Goal: Task Accomplishment & Management: Use online tool/utility

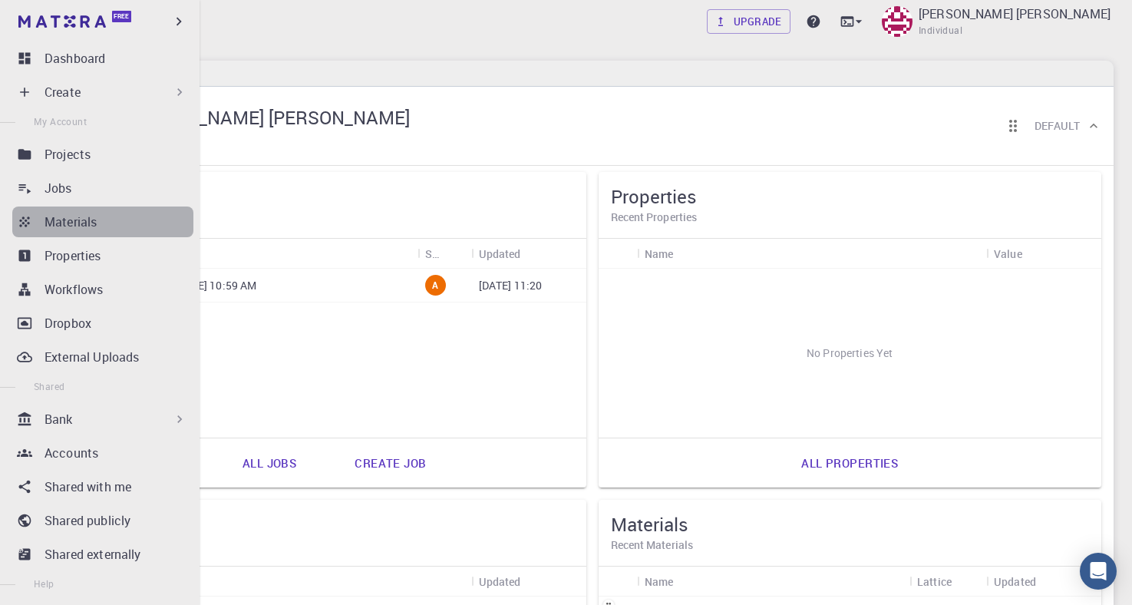
click at [26, 226] on icon at bounding box center [24, 221] width 10 height 10
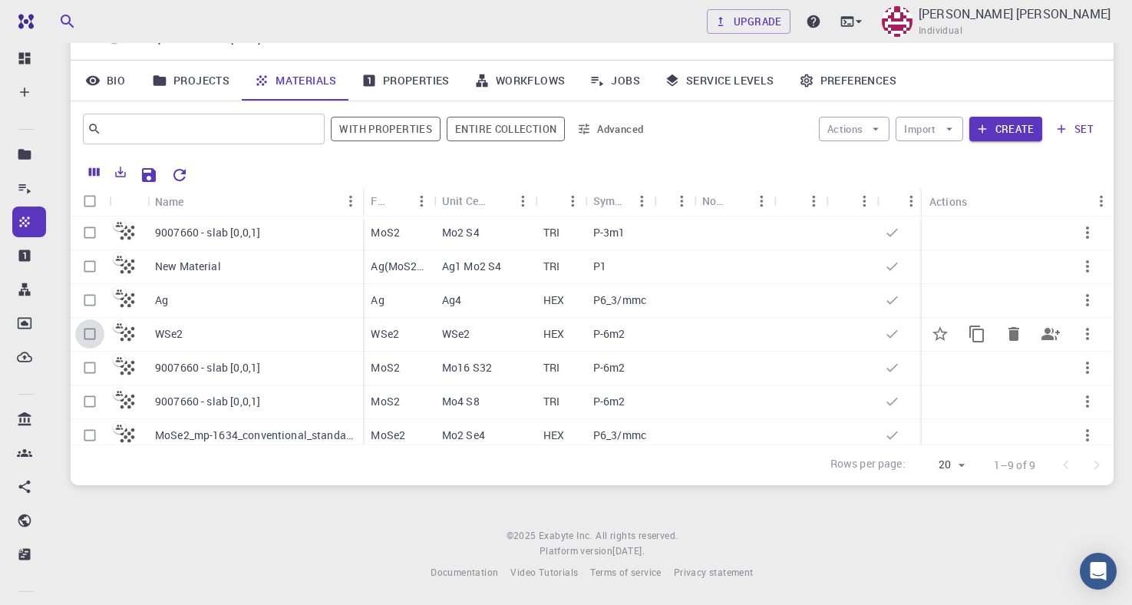
click at [92, 332] on input "Select row" at bounding box center [89, 333] width 29 height 29
checkbox input "true"
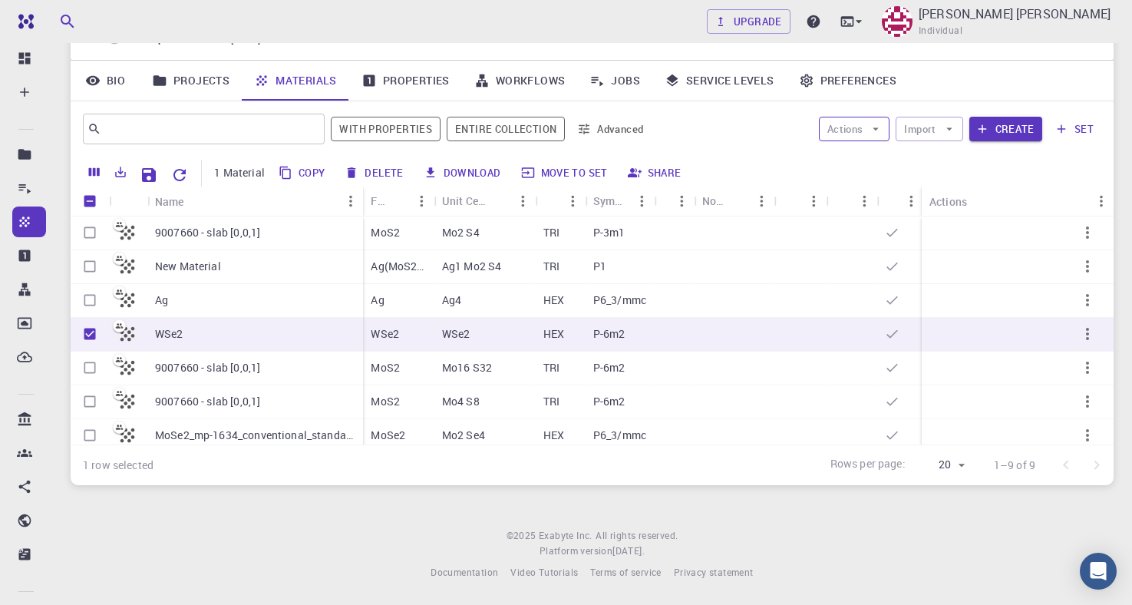
click at [873, 130] on icon "button" at bounding box center [876, 129] width 14 height 14
click at [861, 157] on span "Create Job" at bounding box center [884, 160] width 48 height 15
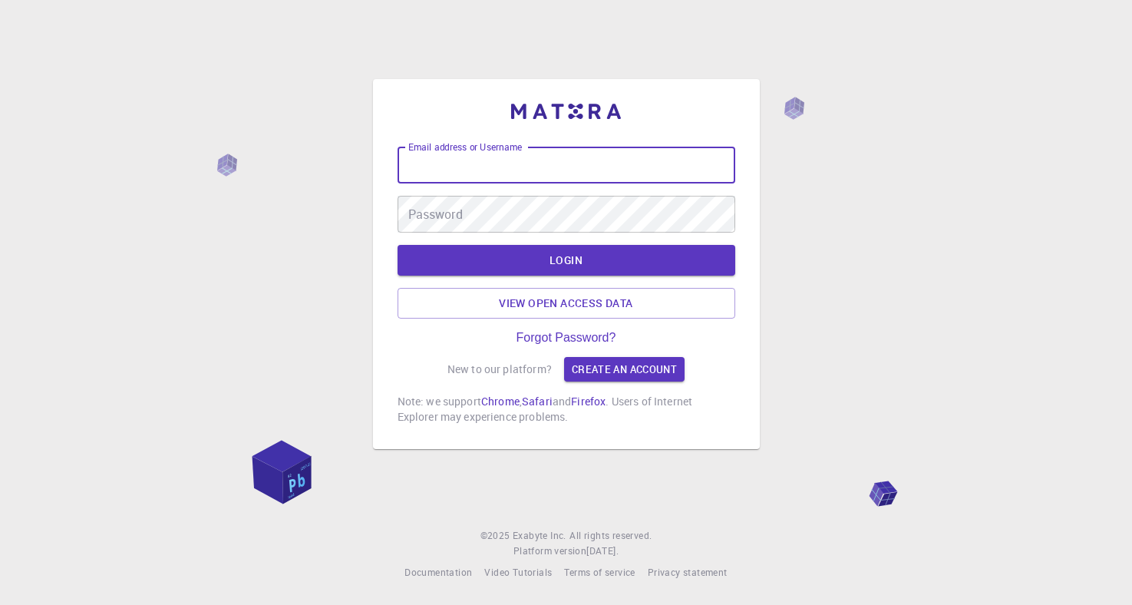
click at [455, 163] on input "Email address or Username" at bounding box center [567, 165] width 338 height 37
type input "sanjay006"
click at [514, 256] on button "LOGIN" at bounding box center [567, 260] width 338 height 31
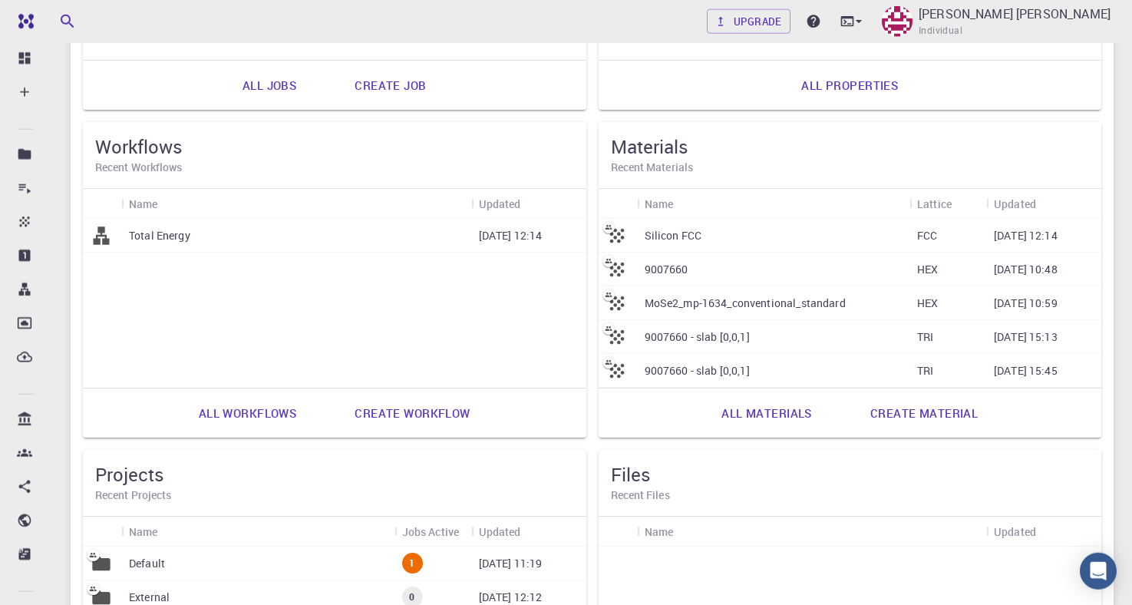
scroll to position [409, 0]
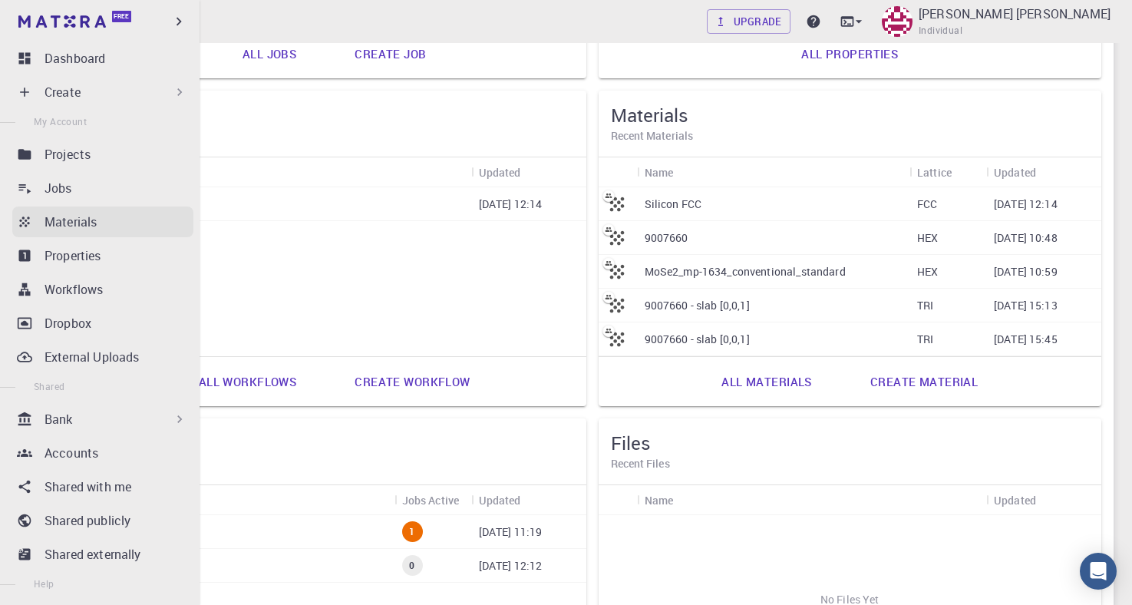
click at [26, 221] on icon at bounding box center [24, 221] width 10 height 10
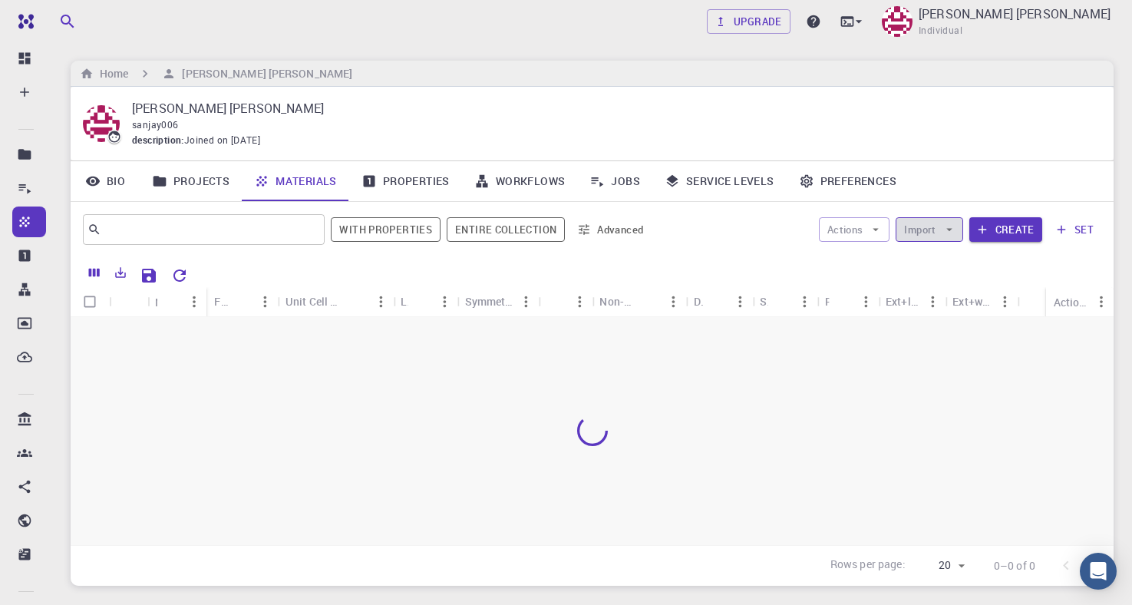
click at [949, 233] on icon "button" at bounding box center [950, 230] width 14 height 14
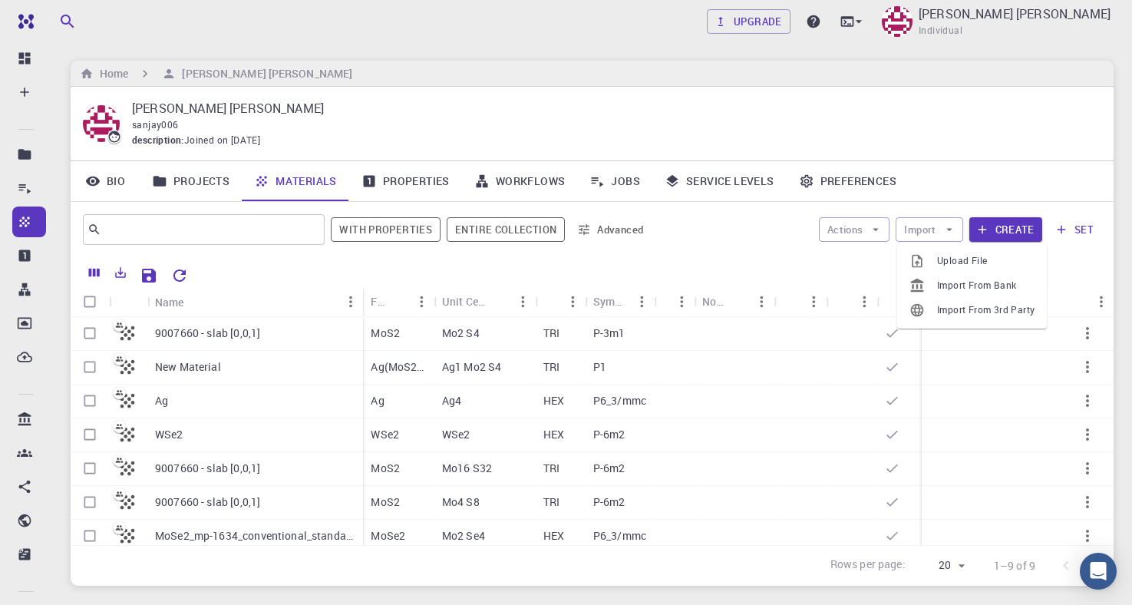
click at [920, 263] on icon at bounding box center [917, 260] width 15 height 15
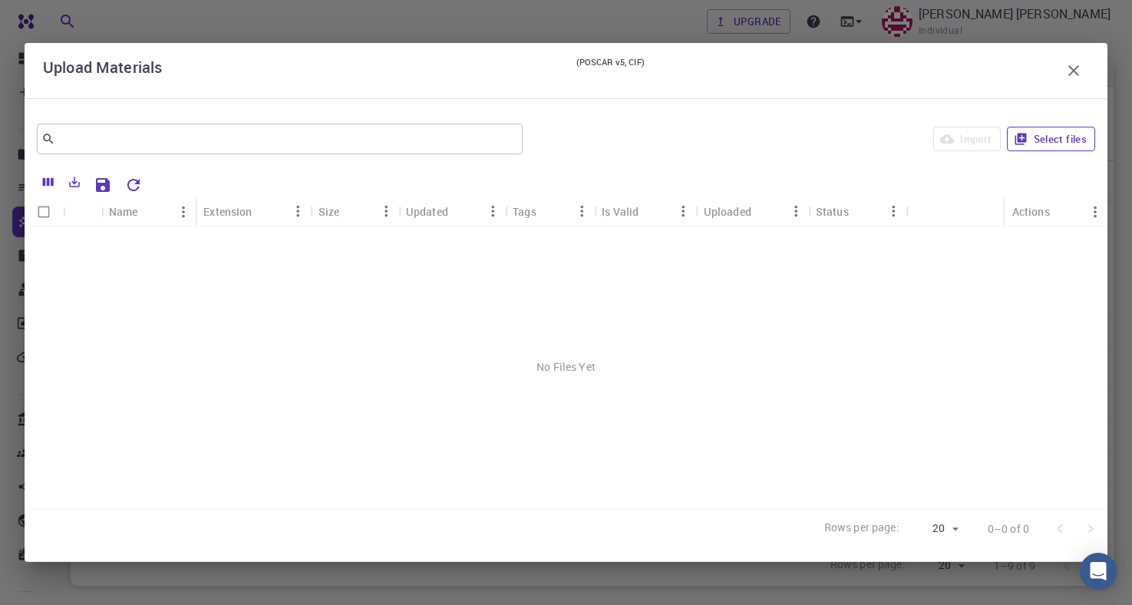
click at [1052, 137] on button "Select files" at bounding box center [1051, 139] width 88 height 25
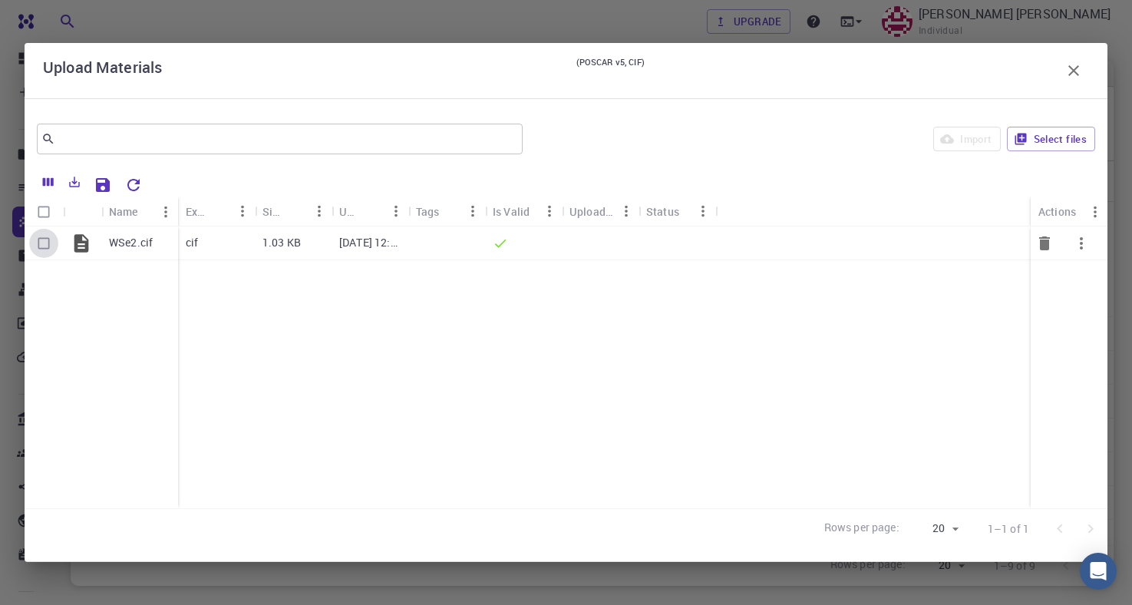
click at [41, 246] on input "Select row" at bounding box center [43, 243] width 29 height 29
checkbox input "true"
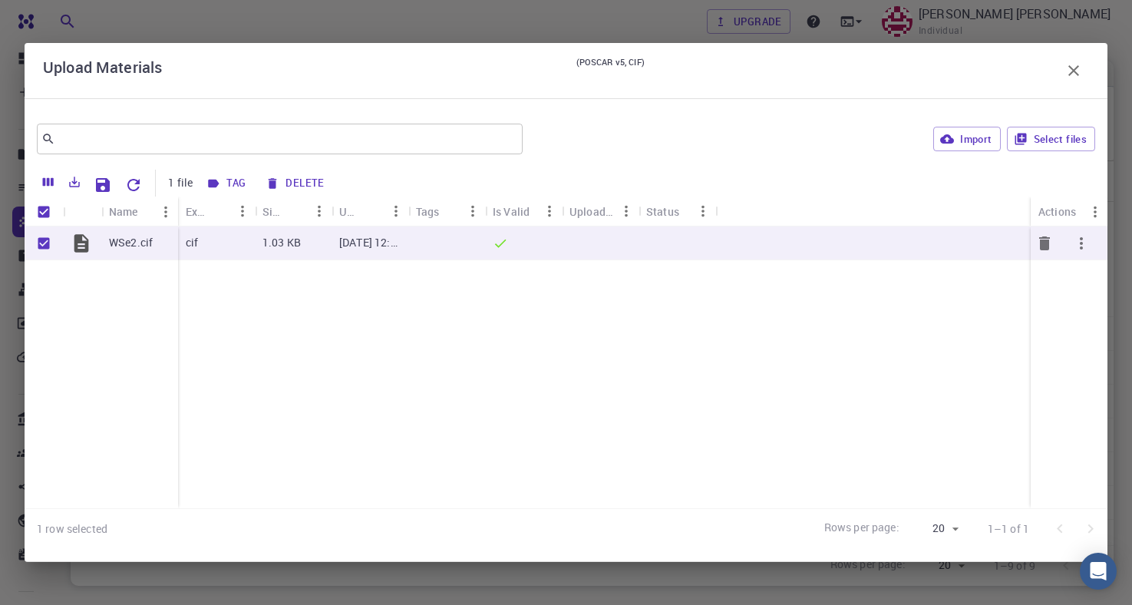
click at [1087, 242] on icon "button" at bounding box center [1081, 243] width 18 height 18
drag, startPoint x: 732, startPoint y: 436, endPoint x: 750, endPoint y: 405, distance: 35.8
click at [734, 431] on div at bounding box center [566, 302] width 1132 height 605
click at [1075, 71] on icon "button" at bounding box center [1074, 70] width 18 height 18
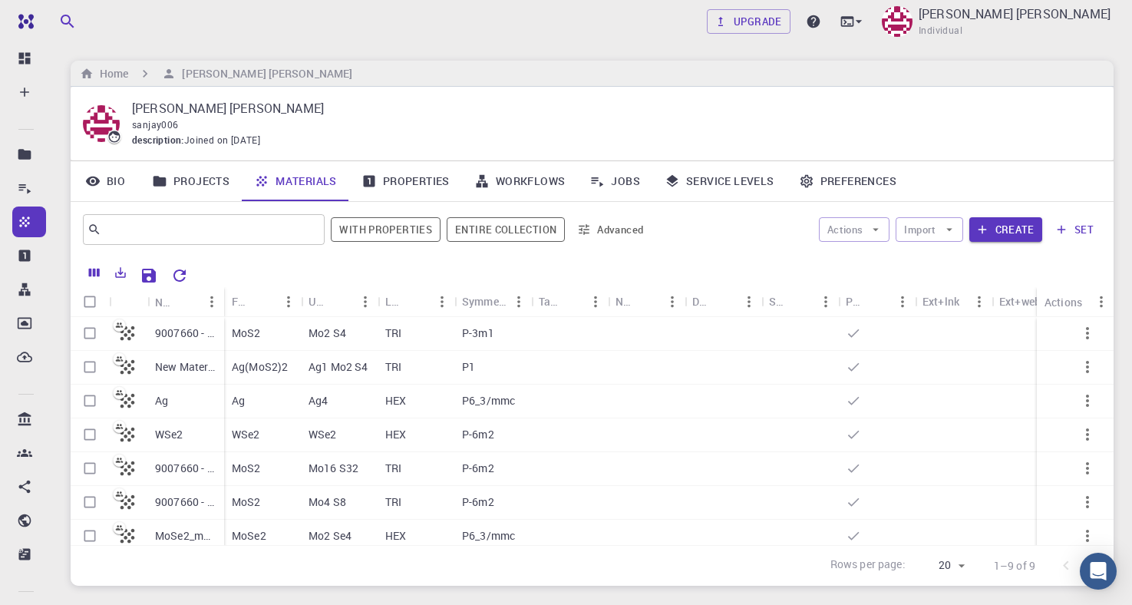
click at [269, 184] on icon at bounding box center [261, 180] width 15 height 15
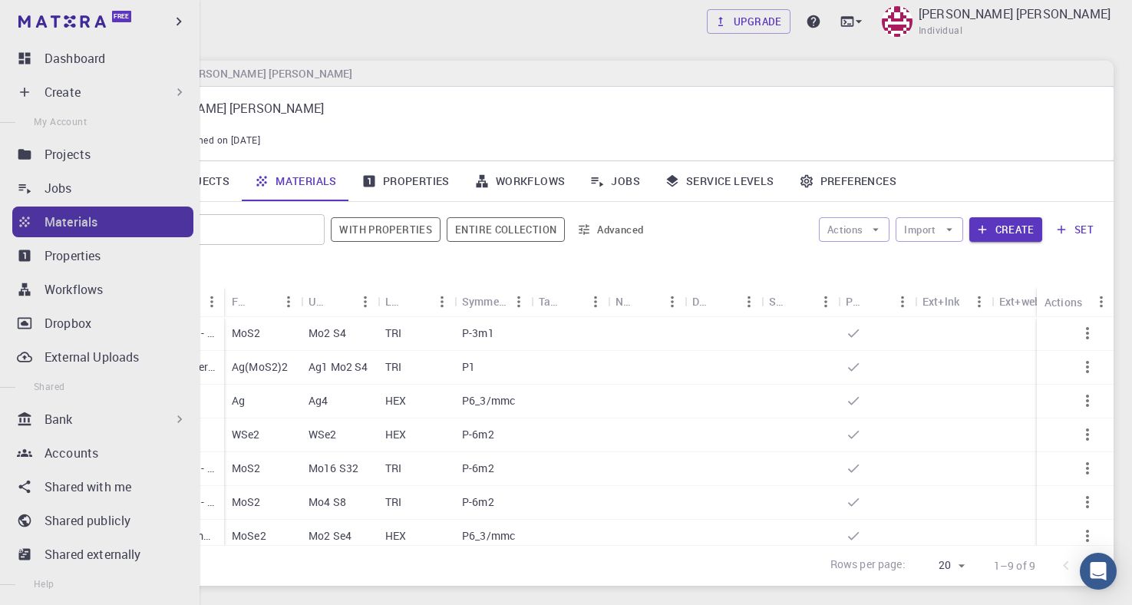
click at [29, 223] on icon at bounding box center [24, 221] width 10 height 10
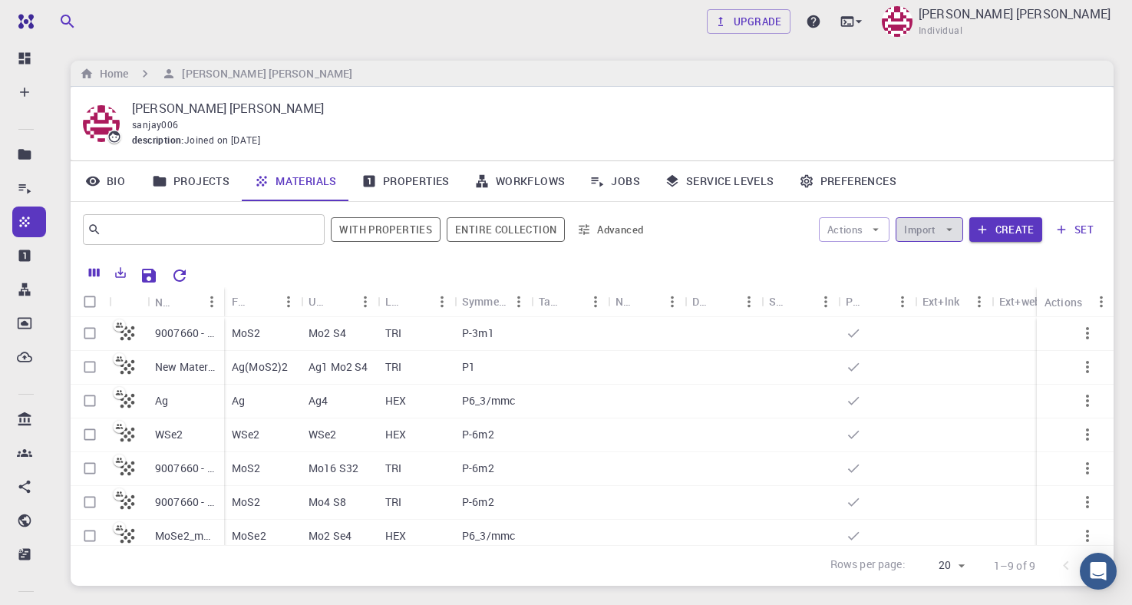
drag, startPoint x: 932, startPoint y: 227, endPoint x: 920, endPoint y: 228, distance: 11.5
click at [931, 227] on button "Import" at bounding box center [929, 229] width 67 height 25
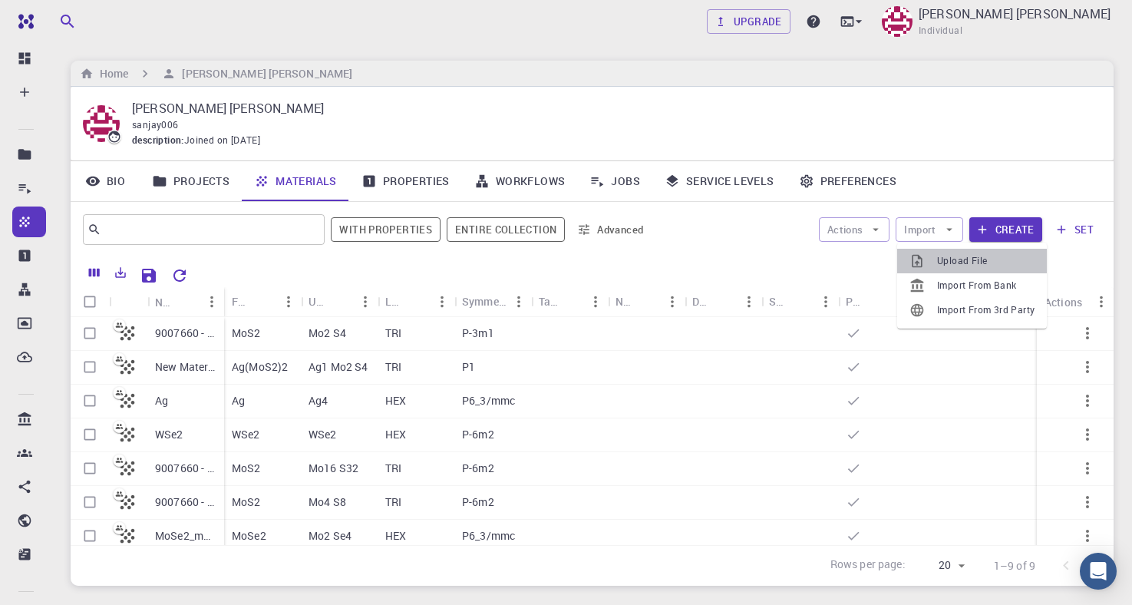
click at [918, 263] on icon at bounding box center [917, 261] width 10 height 13
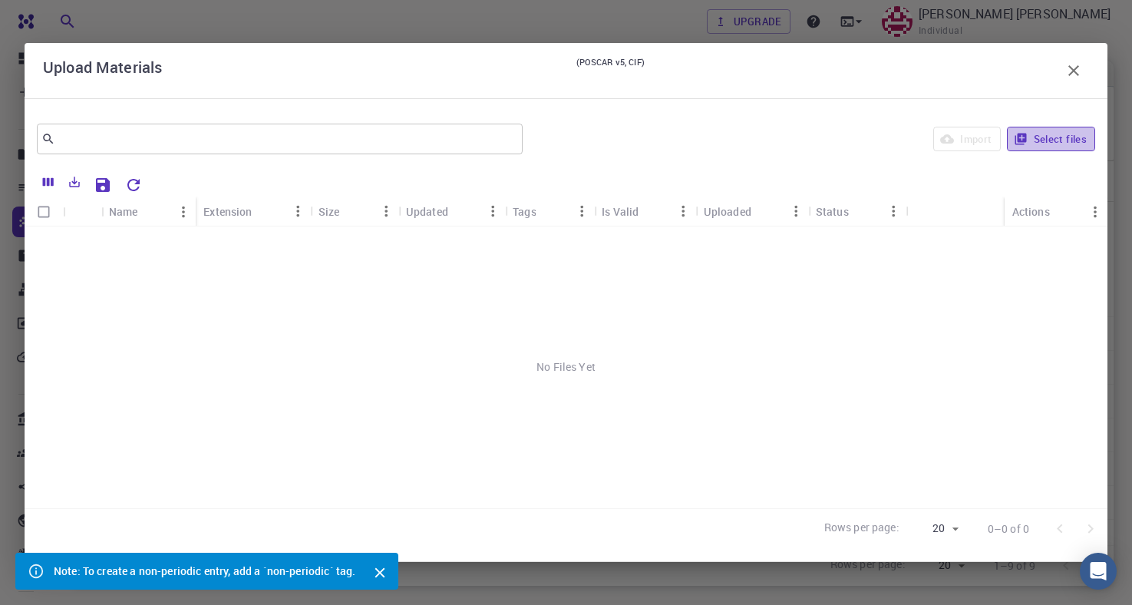
click at [1020, 143] on icon "button" at bounding box center [1021, 139] width 14 height 14
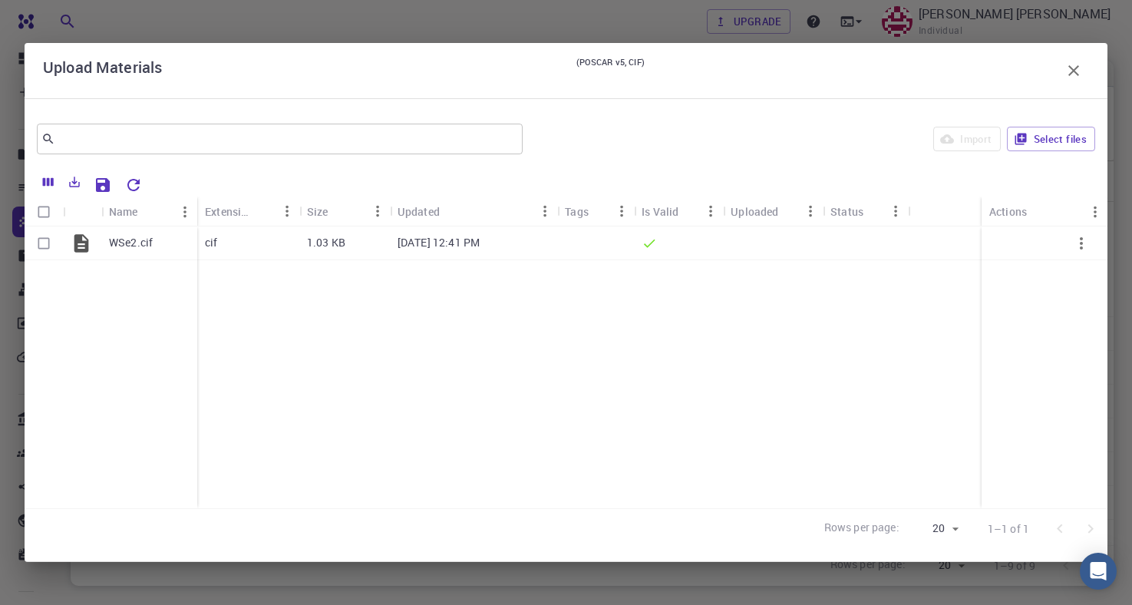
click at [47, 213] on input "Select all rows" at bounding box center [43, 211] width 29 height 29
checkbox input "true"
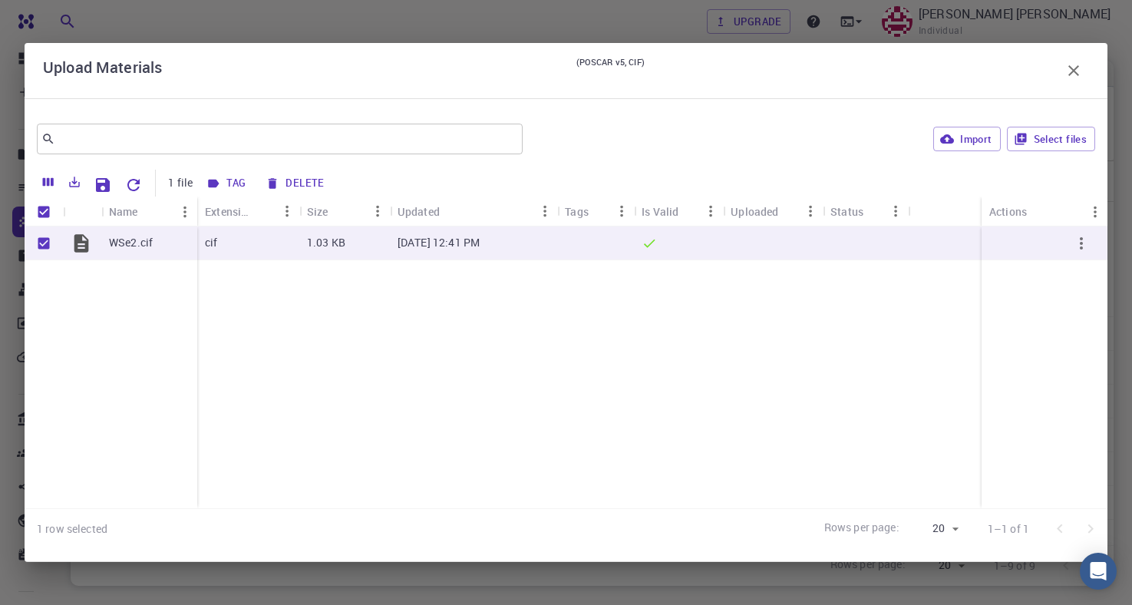
drag, startPoint x: 1006, startPoint y: 214, endPoint x: 1036, endPoint y: 209, distance: 29.7
click at [1022, 213] on div "Actions" at bounding box center [1009, 212] width 38 height 30
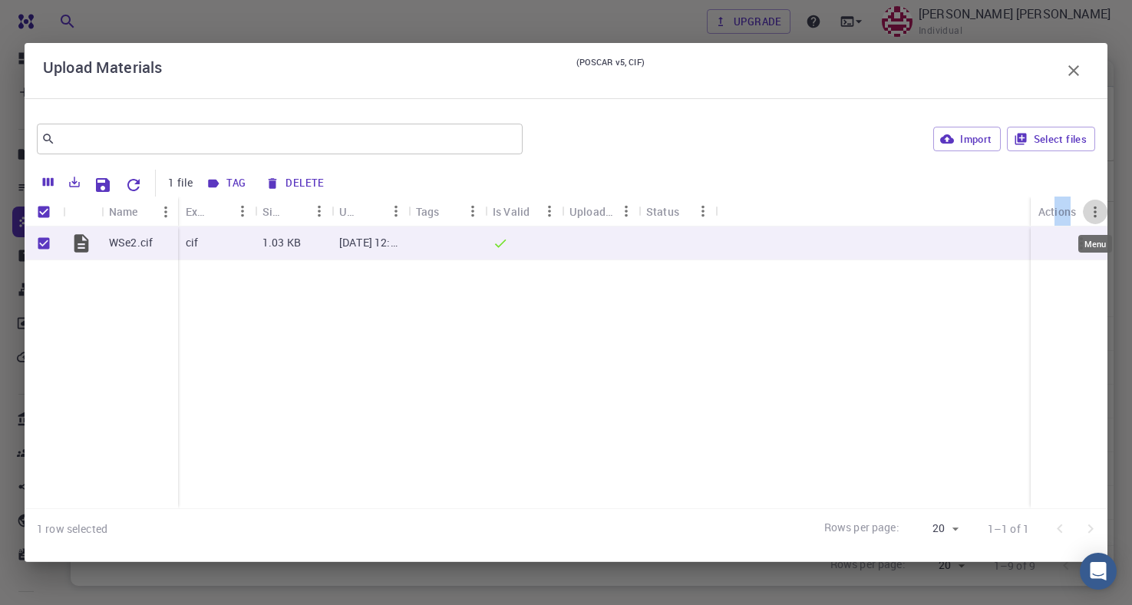
click at [1091, 212] on icon "Menu" at bounding box center [1095, 211] width 17 height 17
click at [179, 388] on div "WSe2.cif cif 1.03 KB Sep 13, 2025, 12:41 PM" at bounding box center [566, 367] width 1083 height 282
click at [954, 144] on icon "button" at bounding box center [947, 139] width 14 height 14
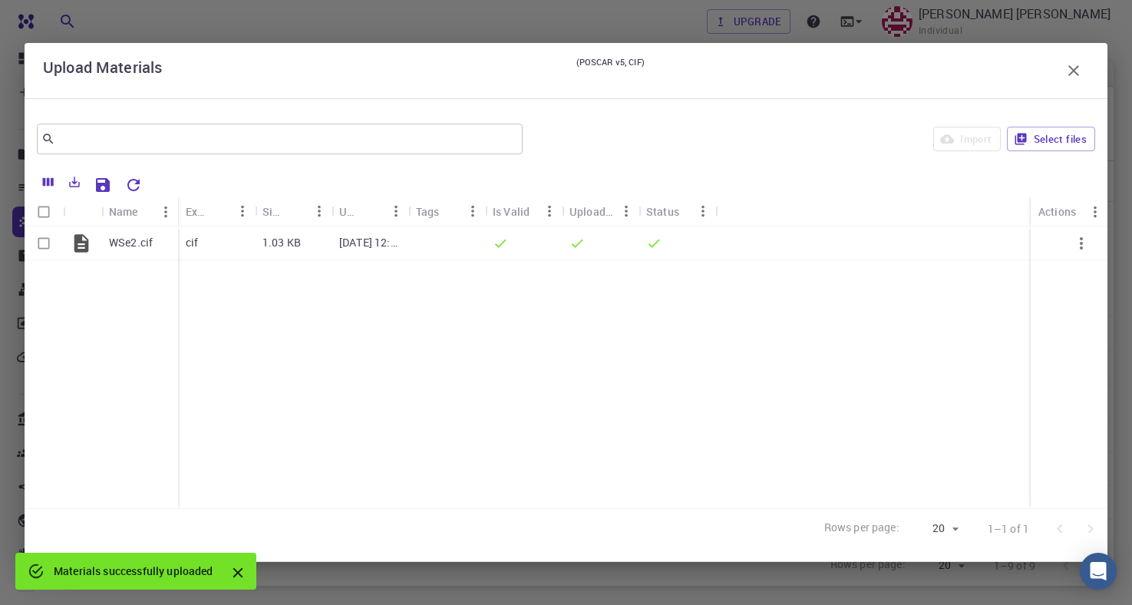
checkbox input "false"
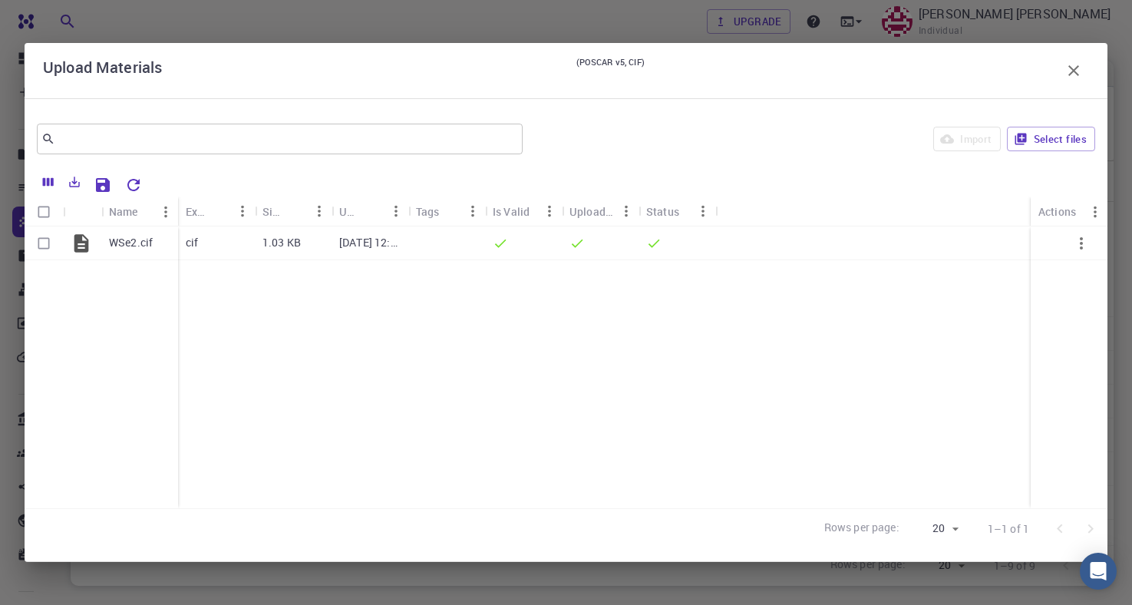
drag, startPoint x: 249, startPoint y: 60, endPoint x: 686, endPoint y: 44, distance: 437.1
click at [395, 90] on div "Upload Materials (POSCAR v5, CIF)" at bounding box center [566, 70] width 1083 height 55
click at [39, 242] on input "Select row" at bounding box center [43, 243] width 29 height 29
checkbox input "true"
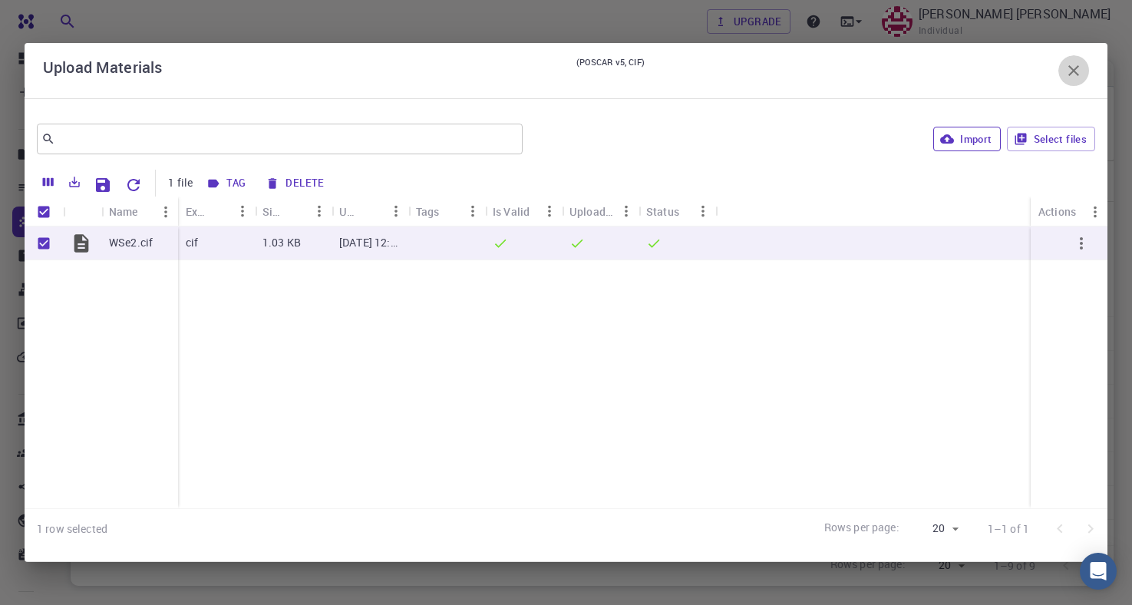
click at [1076, 68] on icon "button" at bounding box center [1074, 70] width 18 height 18
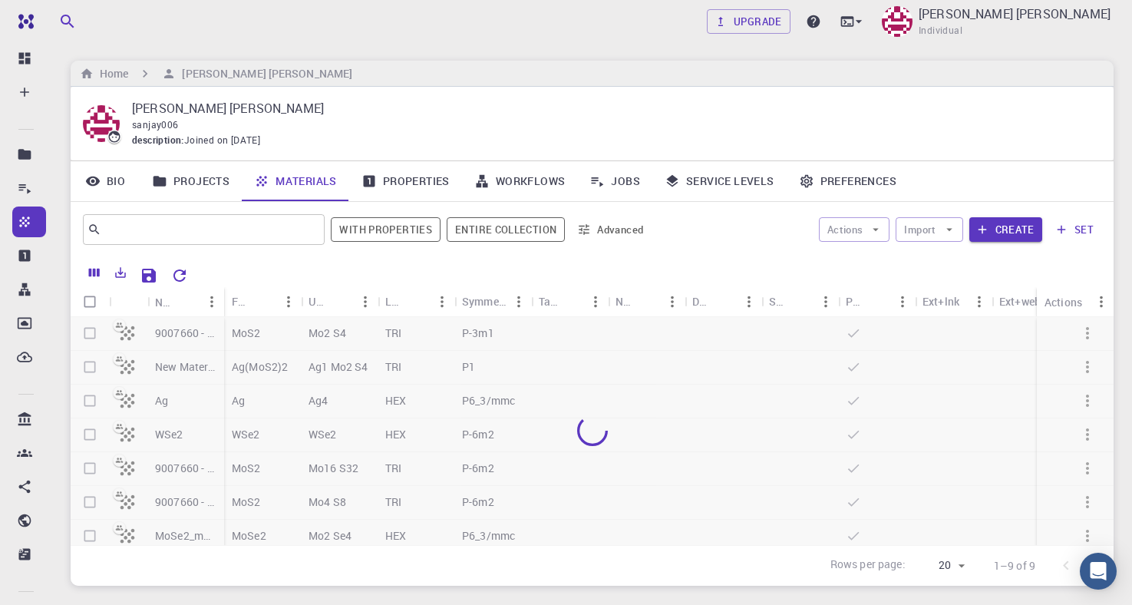
click at [87, 434] on div at bounding box center [592, 431] width 1043 height 228
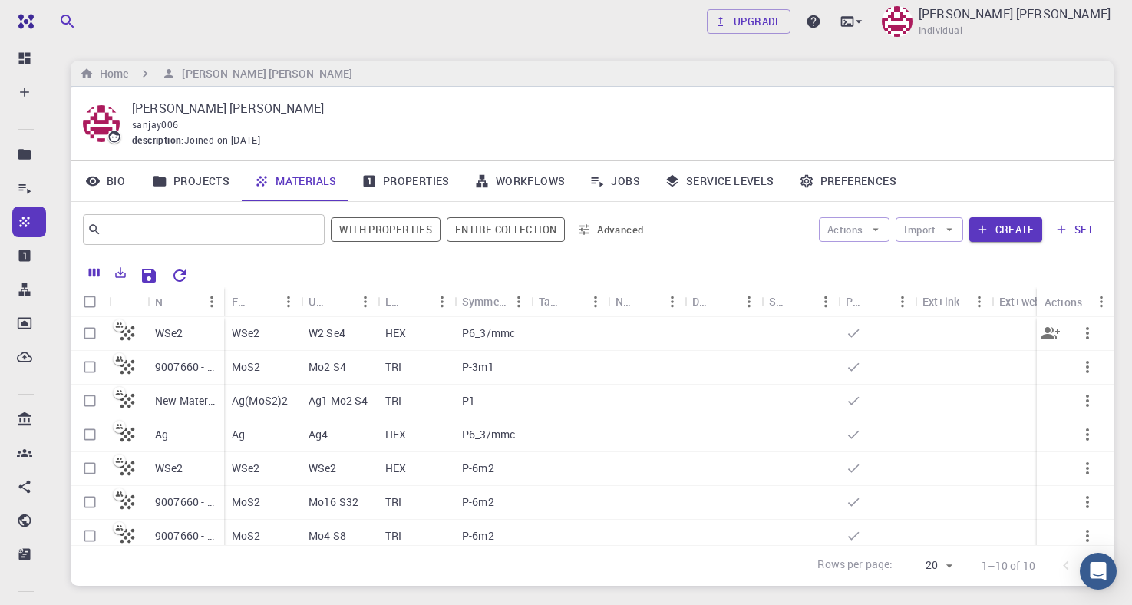
click at [91, 334] on input "Select row" at bounding box center [89, 333] width 29 height 29
checkbox input "true"
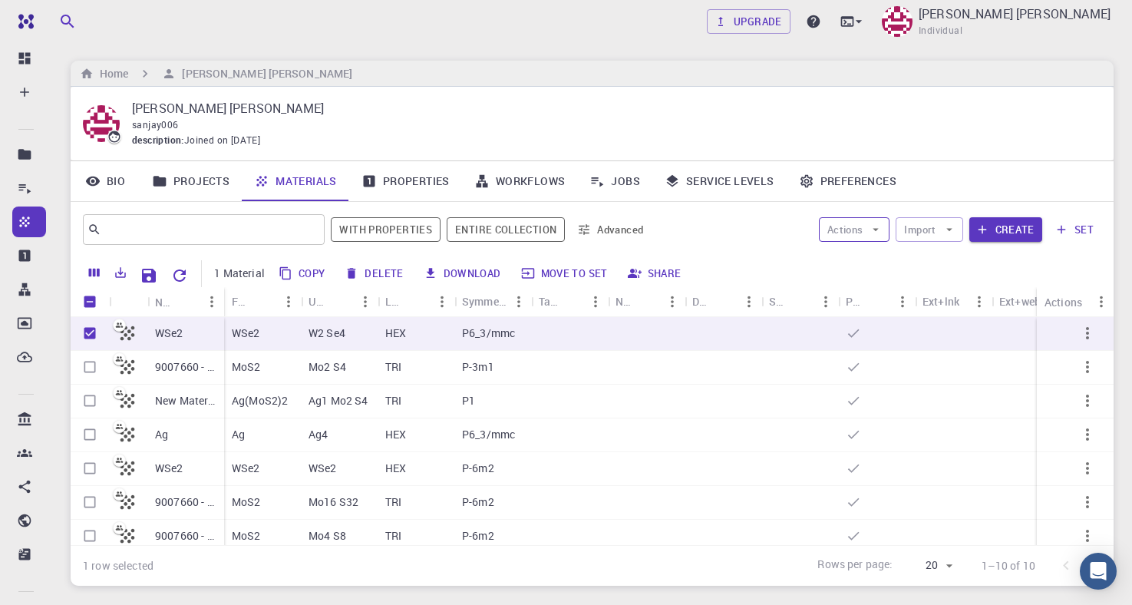
click at [860, 230] on button "Actions" at bounding box center [854, 229] width 71 height 25
click at [847, 269] on li "Create Job" at bounding box center [870, 261] width 101 height 25
click at [362, 272] on button "Delete" at bounding box center [374, 273] width 69 height 25
checkbox input "false"
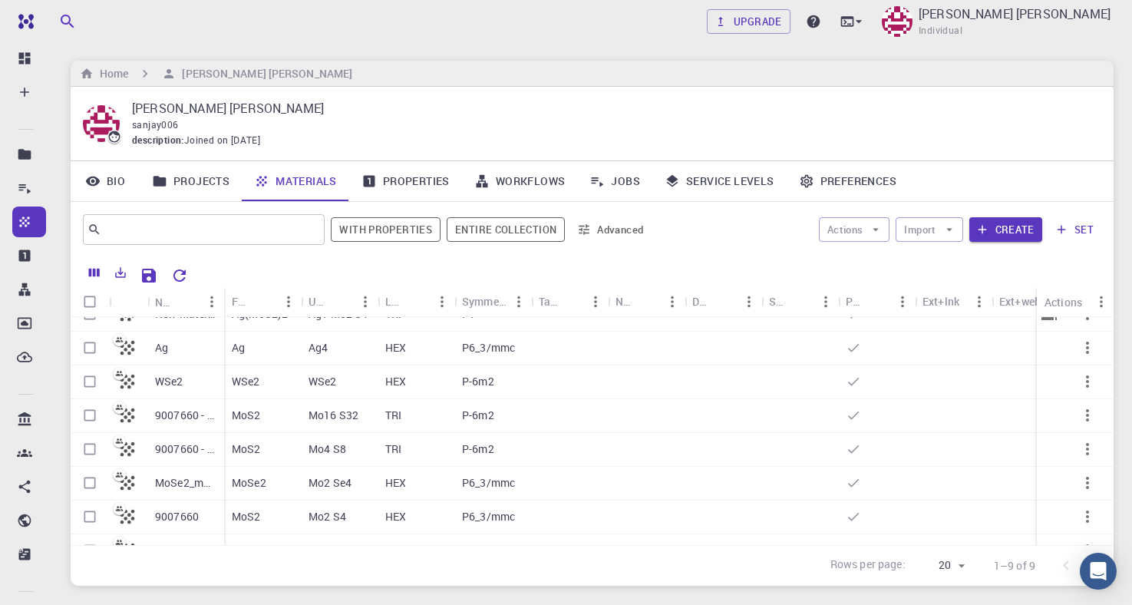
scroll to position [76, 0]
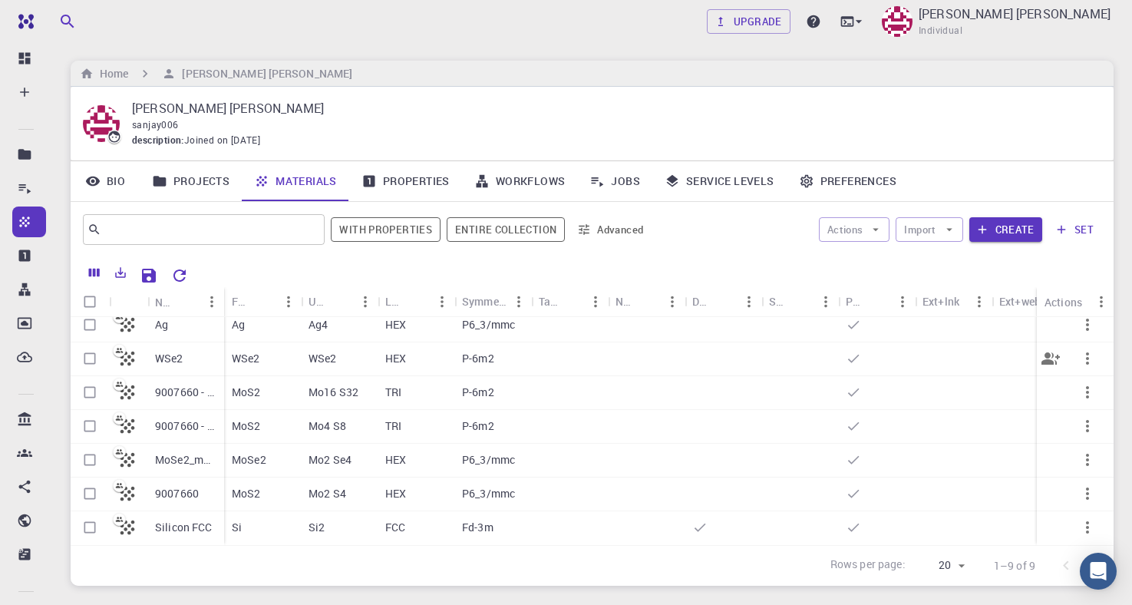
click at [94, 362] on input "Select row" at bounding box center [89, 358] width 29 height 29
checkbox input "true"
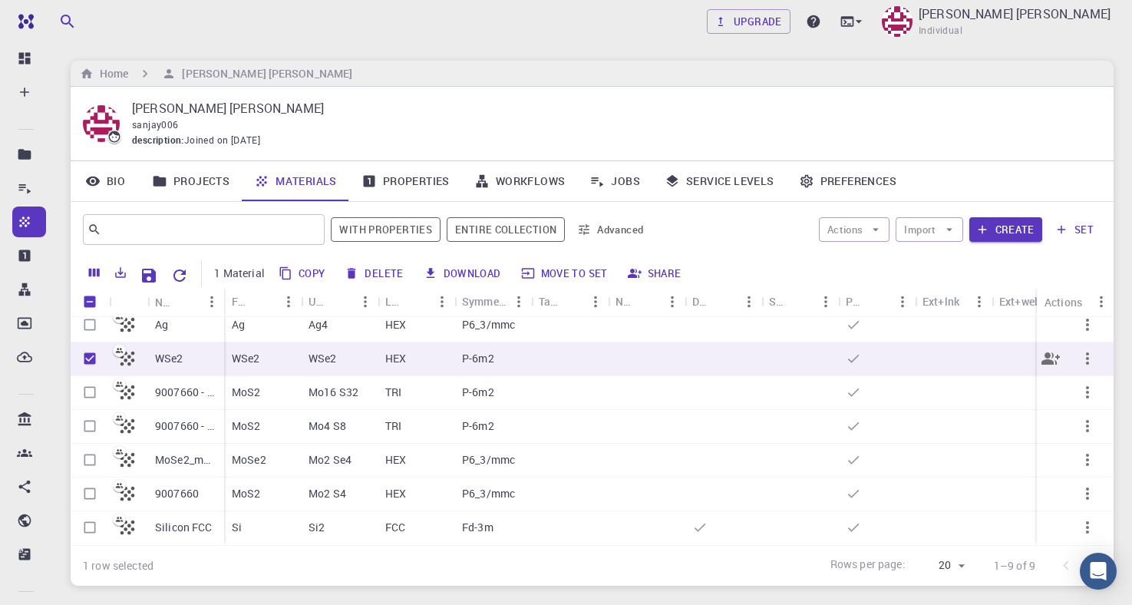
checkbox input "true"
click at [872, 231] on icon "button" at bounding box center [876, 230] width 14 height 14
click at [868, 263] on span "Create Job" at bounding box center [884, 260] width 48 height 15
click at [848, 233] on button "Actions" at bounding box center [854, 229] width 71 height 25
click at [864, 259] on span "Create Job" at bounding box center [884, 260] width 48 height 15
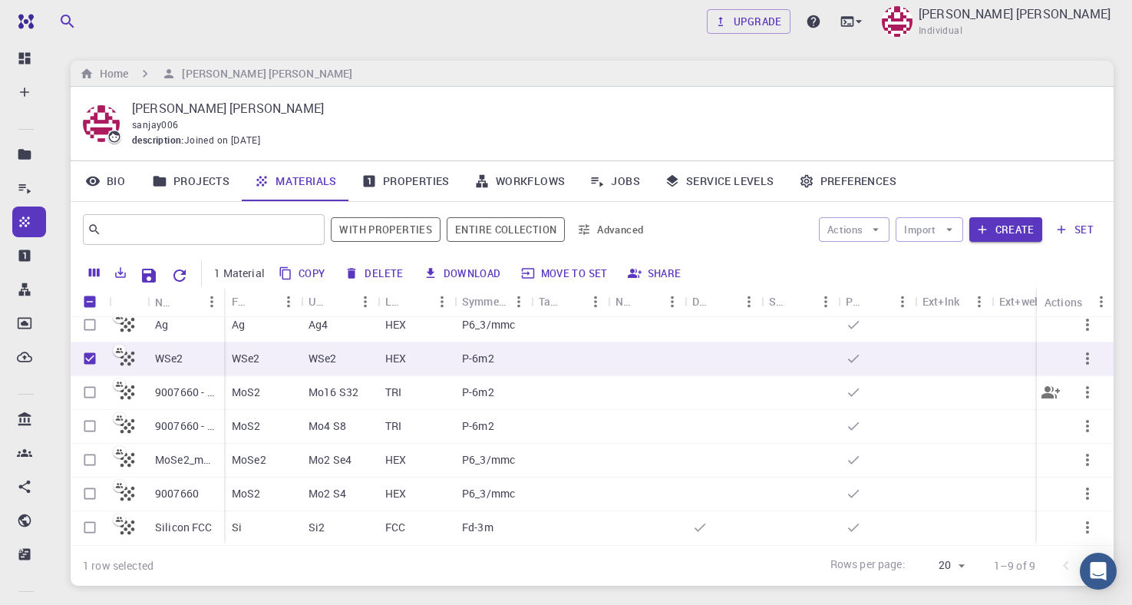
scroll to position [102, 0]
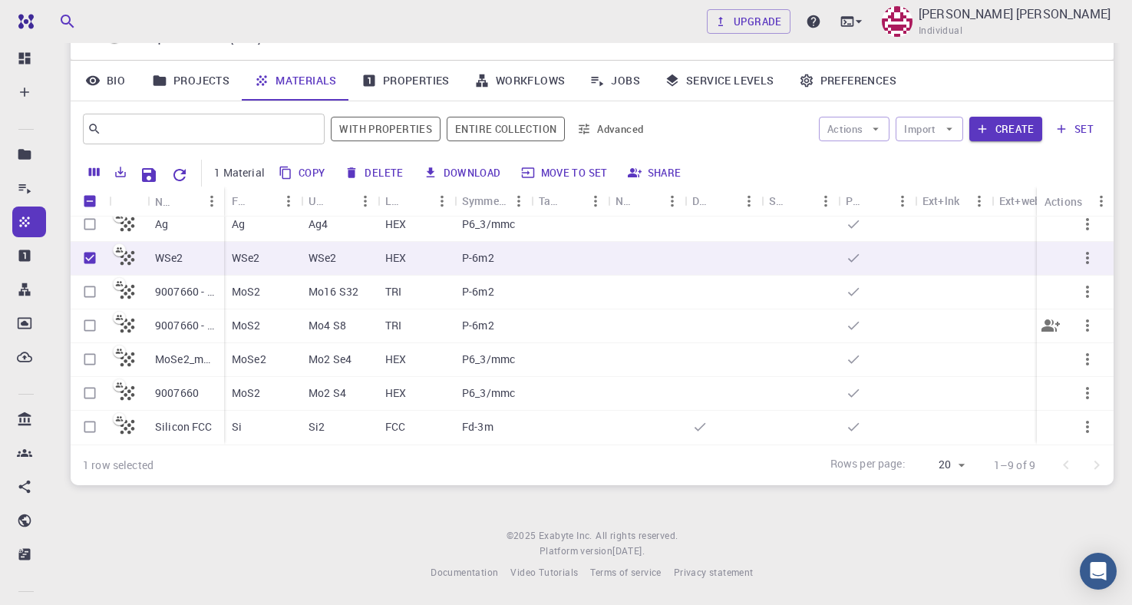
click at [91, 296] on input "Select row" at bounding box center [89, 291] width 29 height 29
click at [89, 298] on input "Select row" at bounding box center [89, 291] width 29 height 29
checkbox input "false"
click at [91, 263] on input "Unselect row" at bounding box center [89, 257] width 29 height 29
checkbox input "false"
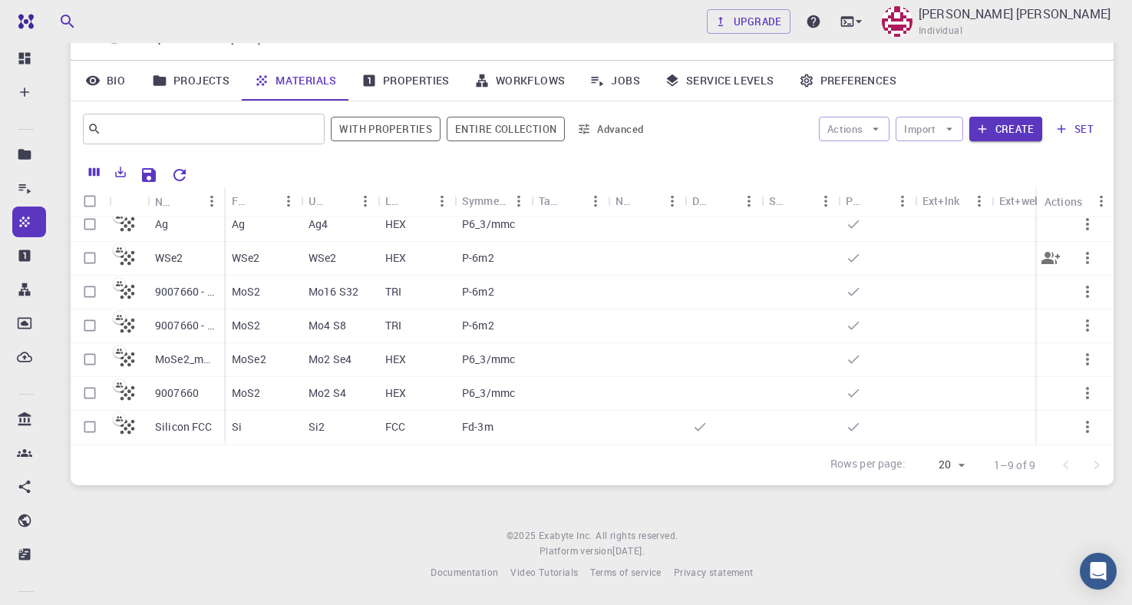
checkbox input "false"
click at [91, 263] on input "Select row" at bounding box center [89, 257] width 29 height 29
checkbox input "true"
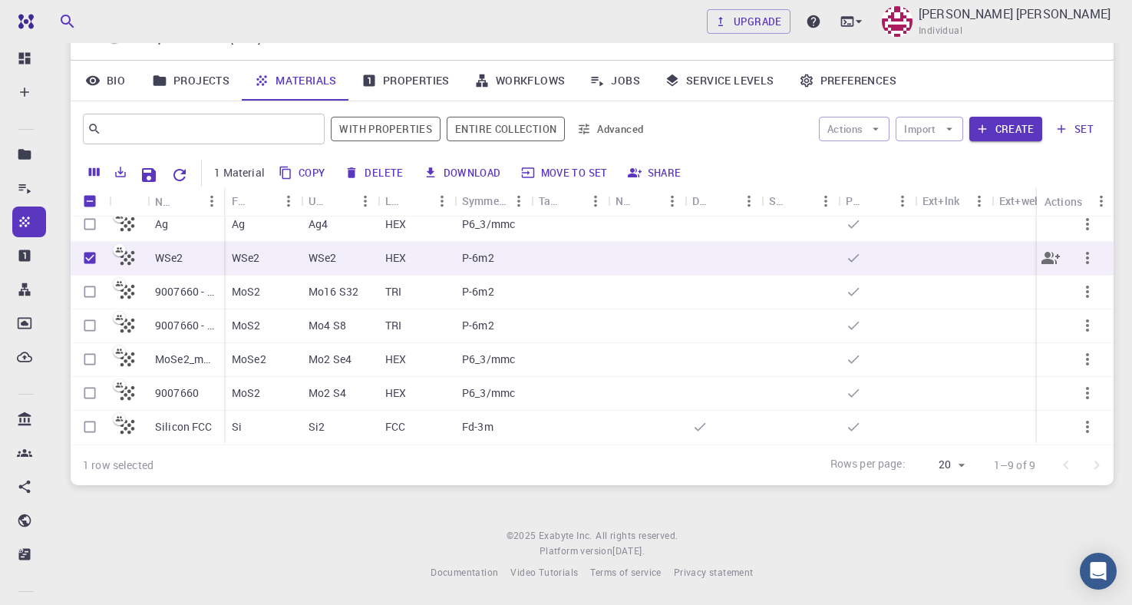
click at [91, 263] on input "Unselect row" at bounding box center [89, 257] width 29 height 29
checkbox input "false"
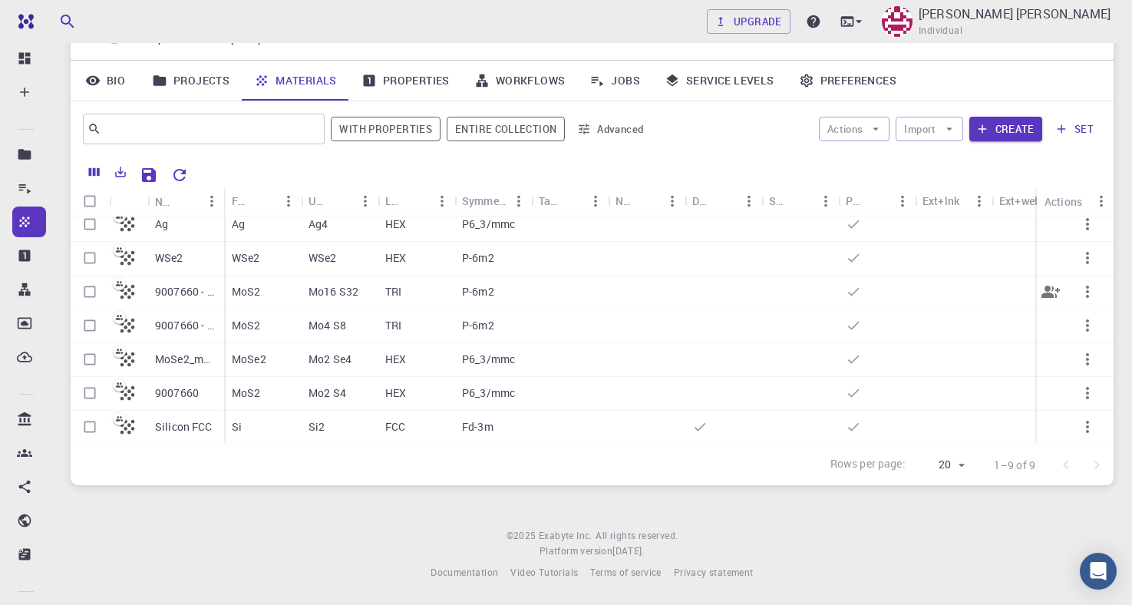
click at [91, 289] on input "Select row" at bounding box center [89, 291] width 29 height 29
checkbox input "true"
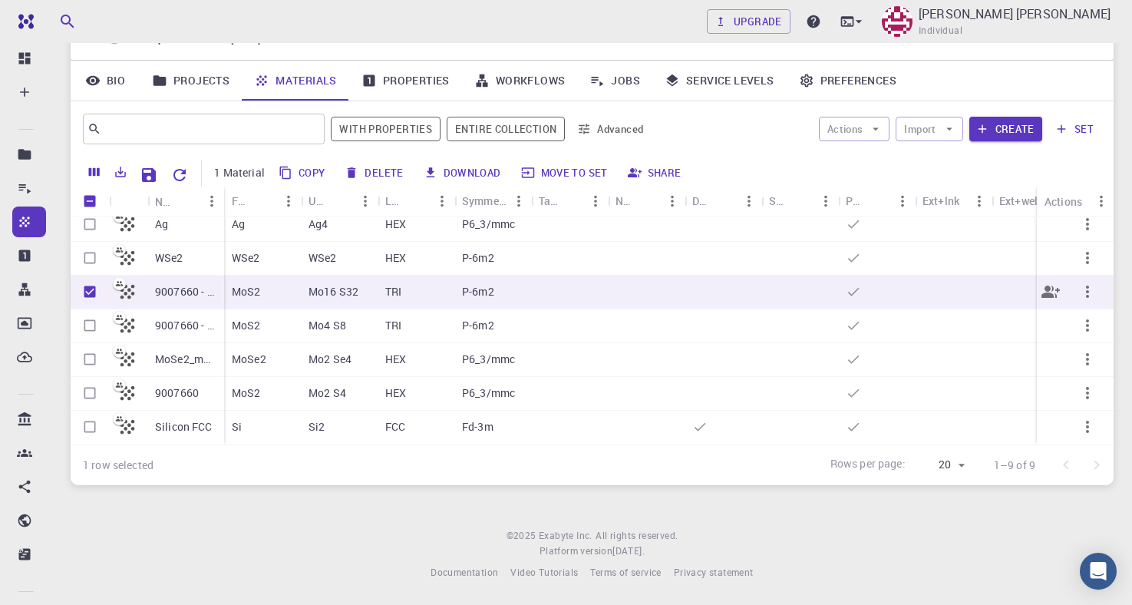
checkbox input "true"
click at [848, 123] on button "Actions" at bounding box center [854, 129] width 71 height 25
click at [857, 157] on div at bounding box center [846, 160] width 28 height 15
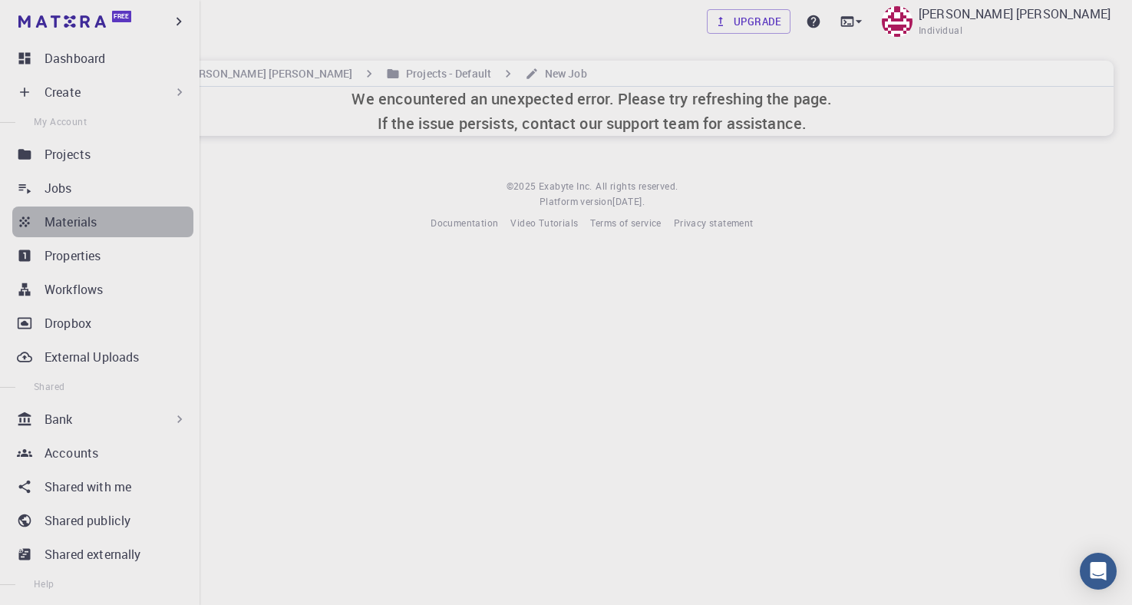
click at [41, 220] on link "Materials" at bounding box center [102, 222] width 181 height 31
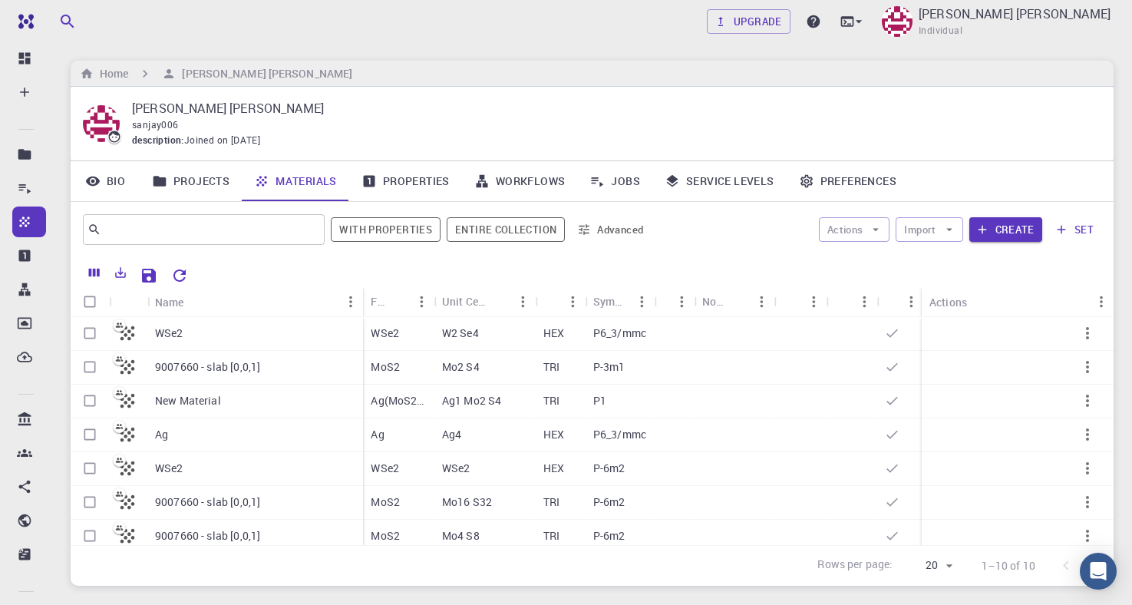
click at [286, 36] on div "Upgrade Sanjay Kumar Mahla Individual" at bounding box center [592, 22] width 1080 height 40
drag, startPoint x: 316, startPoint y: 5, endPoint x: 335, endPoint y: 8, distance: 20.2
click at [335, 8] on div "Upgrade Sanjay Kumar Mahla Individual" at bounding box center [592, 22] width 1080 height 40
